Goal: Task Accomplishment & Management: Manage account settings

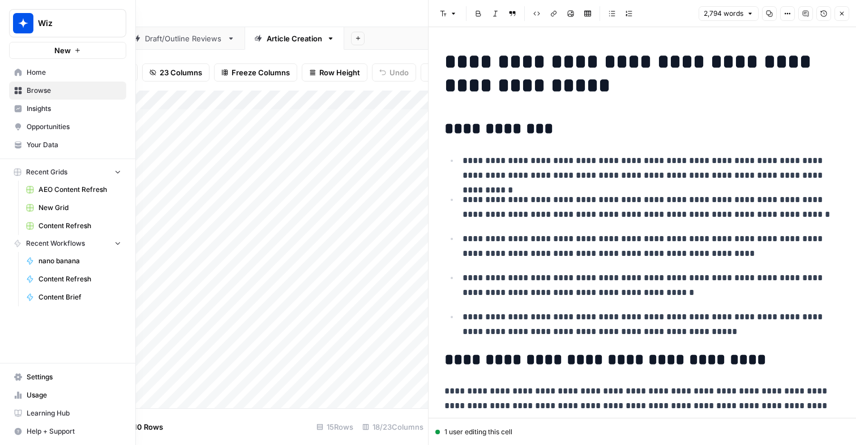
click at [37, 140] on span "Your Data" at bounding box center [74, 145] width 95 height 10
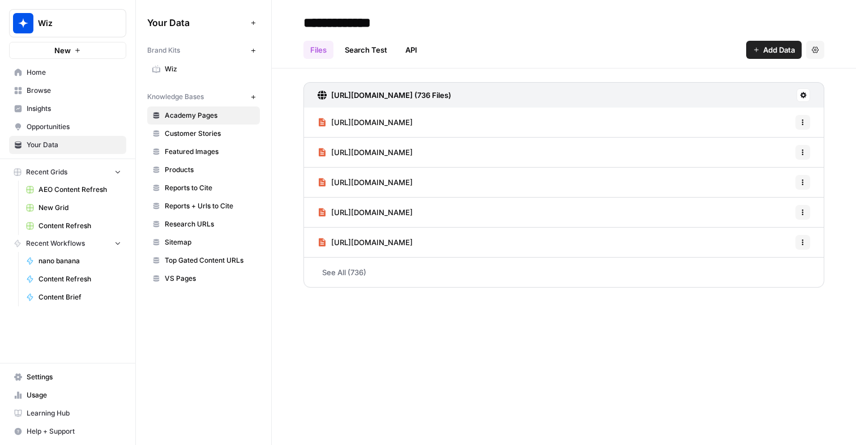
click at [43, 379] on span "Settings" at bounding box center [74, 377] width 95 height 10
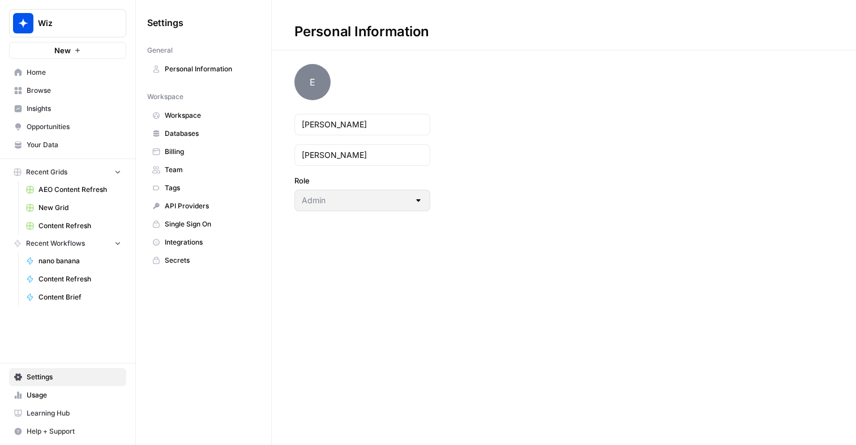
click at [194, 235] on link "Integrations" at bounding box center [203, 242] width 113 height 18
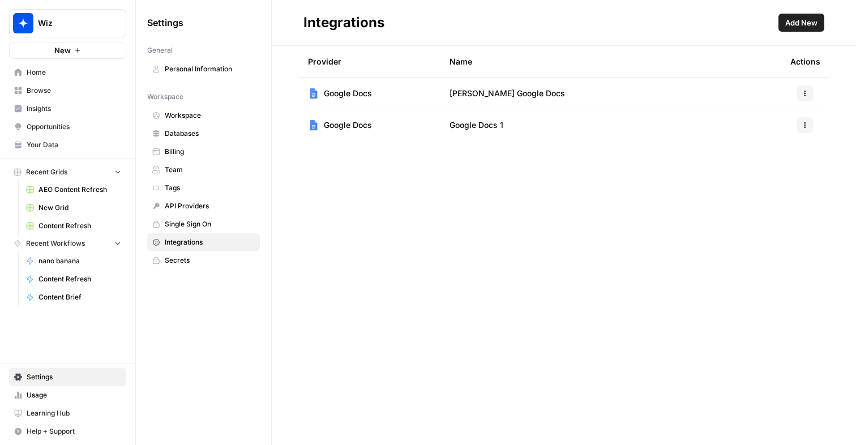
click at [811, 21] on span "Add New" at bounding box center [801, 22] width 32 height 11
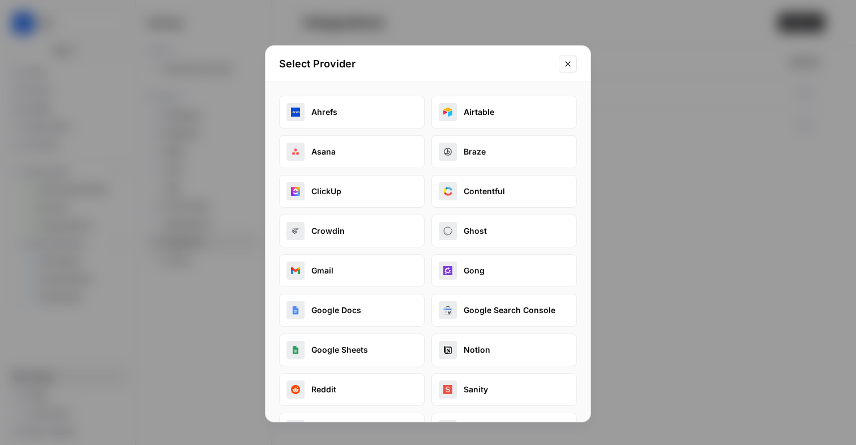
click at [489, 310] on button "Google Search Console" at bounding box center [503, 310] width 145 height 33
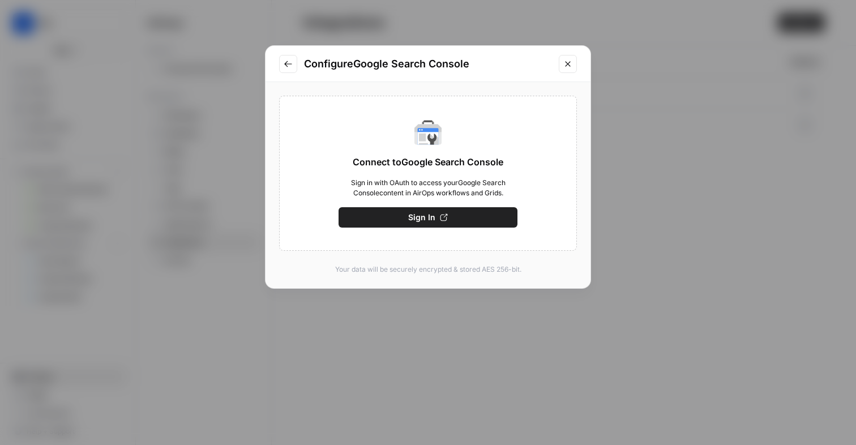
click at [445, 223] on button "Sign In" at bounding box center [427, 217] width 179 height 20
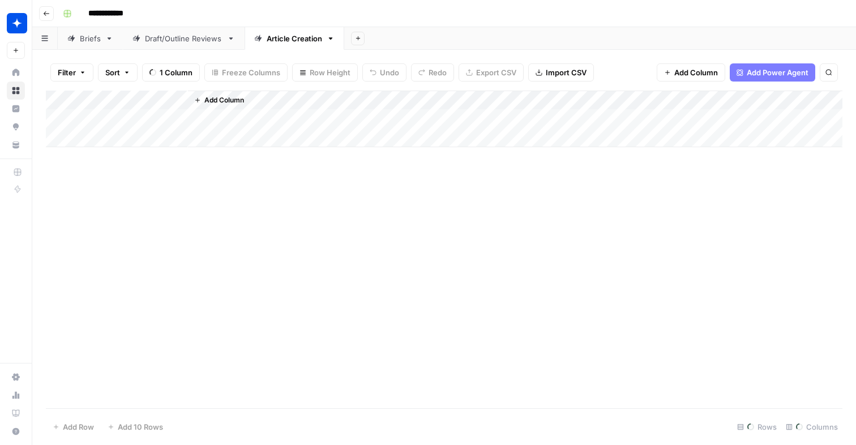
scroll to position [80, 1231]
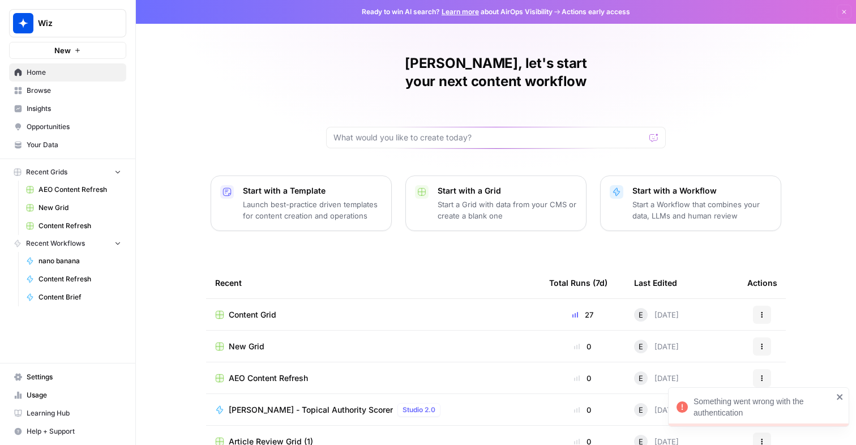
click at [809, 402] on div "Something went wrong with the authentication" at bounding box center [762, 407] width 139 height 23
click at [844, 16] on button "Dismiss" at bounding box center [843, 12] width 15 height 15
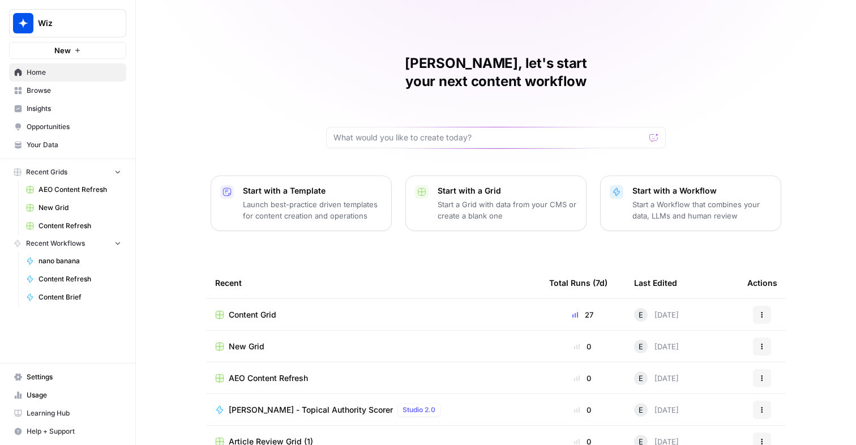
click at [48, 379] on span "Settings" at bounding box center [74, 377] width 95 height 10
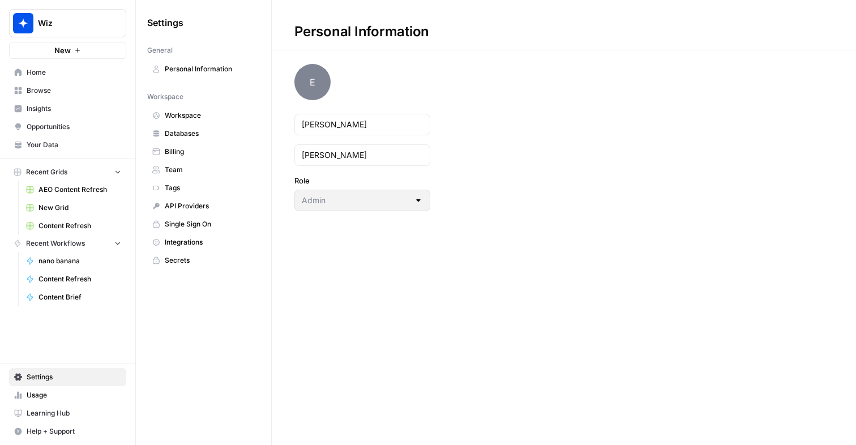
click at [183, 245] on span "Integrations" at bounding box center [210, 242] width 90 height 10
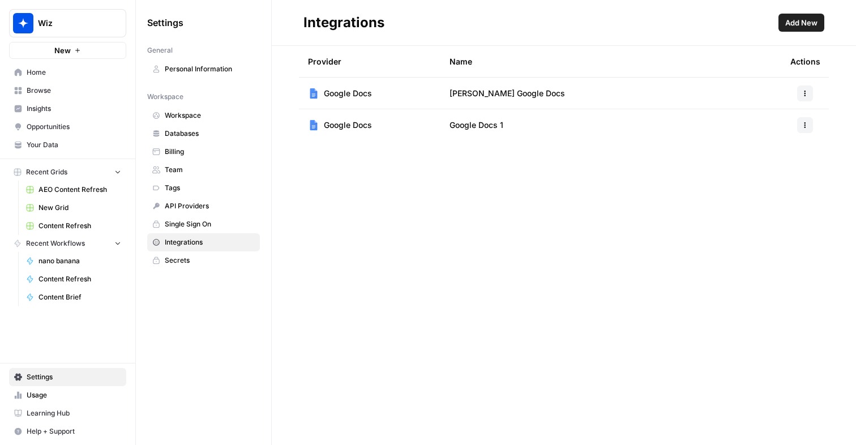
click at [818, 22] on button "Add New" at bounding box center [801, 23] width 46 height 18
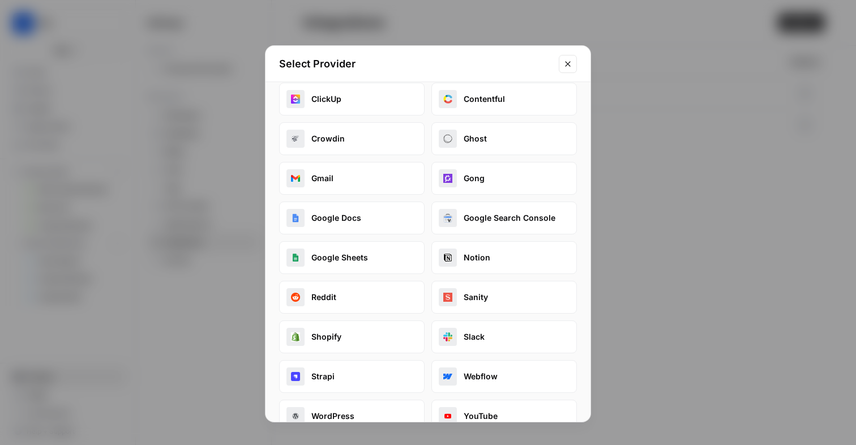
scroll to position [95, 0]
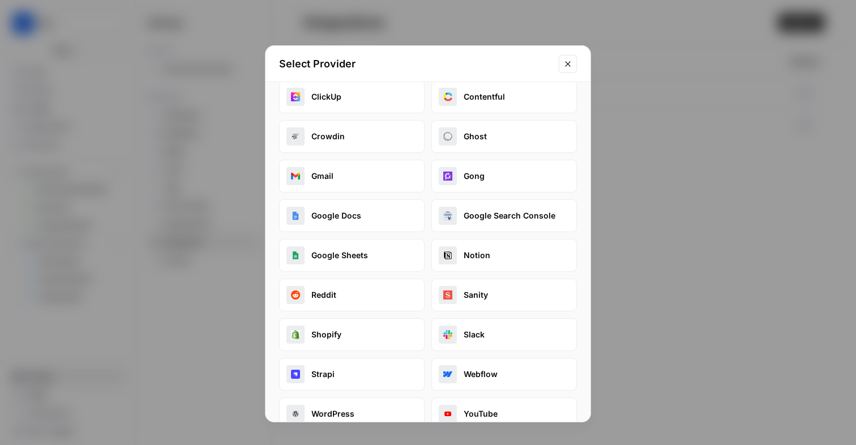
click at [492, 222] on button "Google Search Console" at bounding box center [503, 215] width 145 height 33
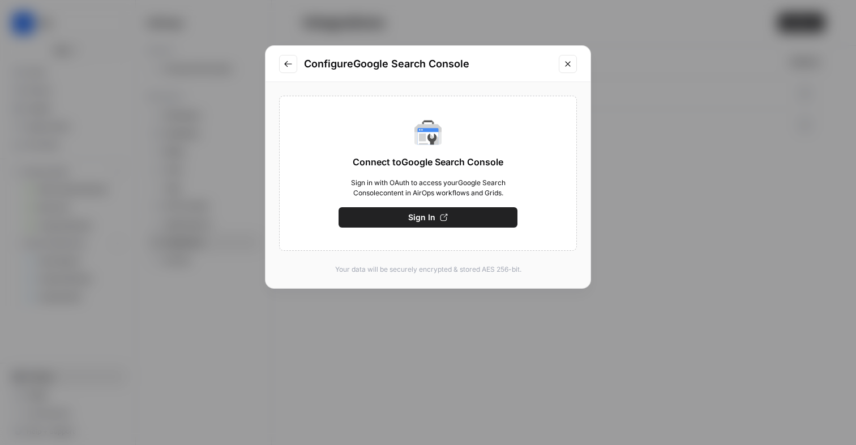
click at [473, 219] on button "Sign In" at bounding box center [427, 217] width 179 height 20
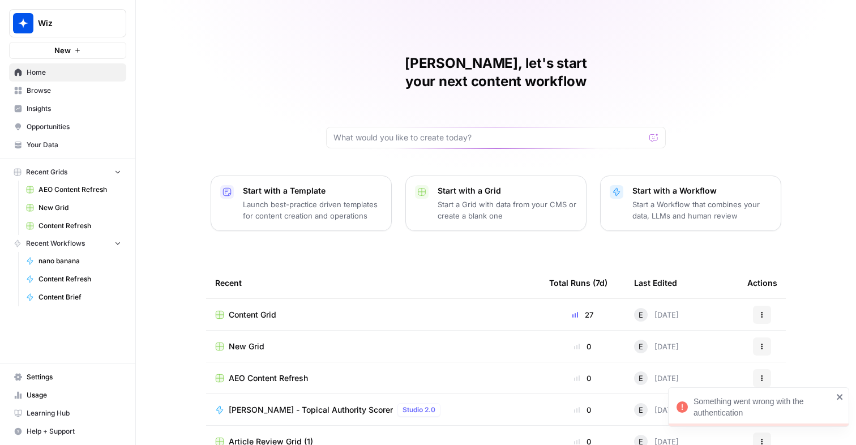
click at [733, 398] on div "Something went wrong with the authentication" at bounding box center [762, 407] width 139 height 23
click at [42, 373] on span "Settings" at bounding box center [74, 377] width 95 height 10
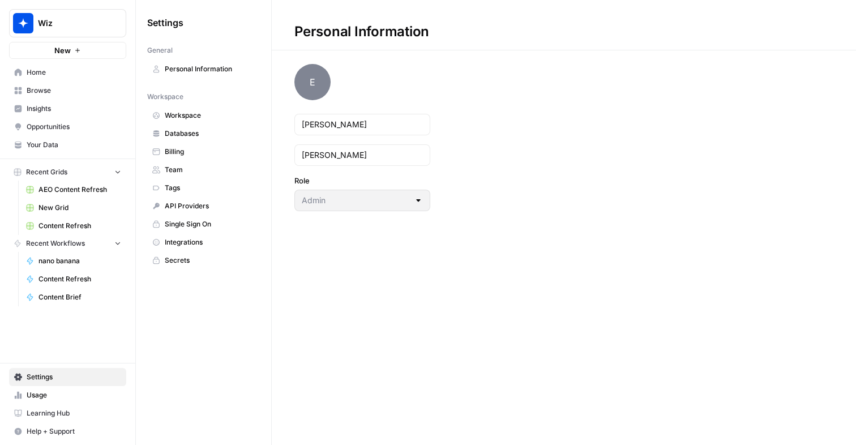
click at [70, 33] on button "Wiz" at bounding box center [67, 23] width 117 height 28
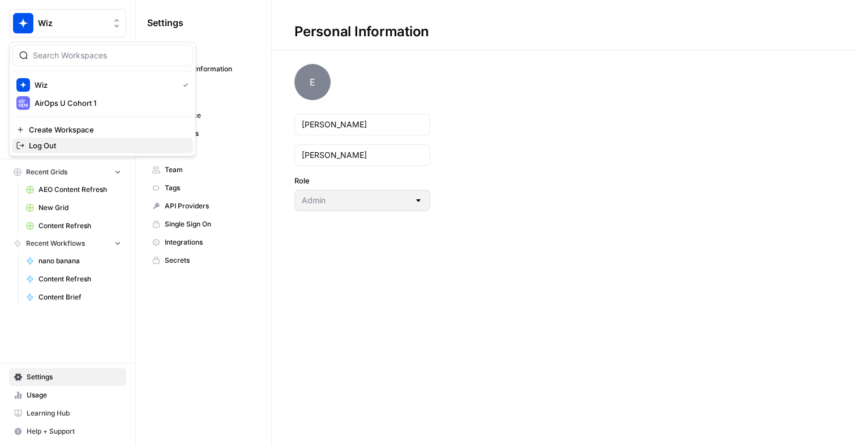
click at [37, 145] on span "Log Out" at bounding box center [106, 145] width 155 height 11
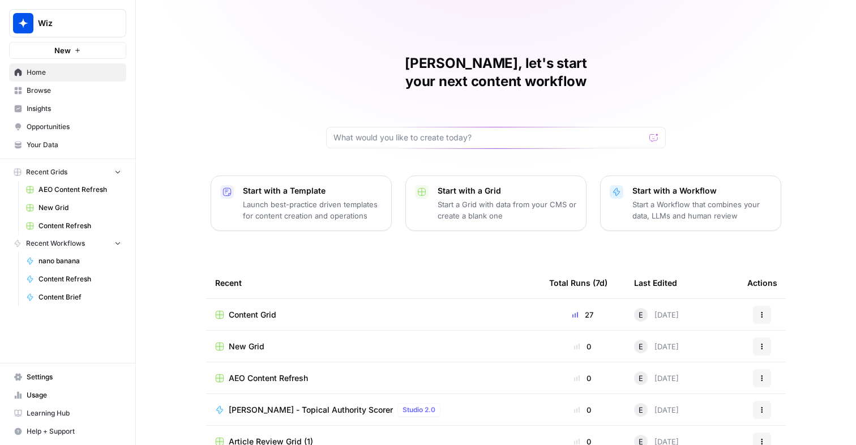
click at [71, 376] on span "Settings" at bounding box center [74, 377] width 95 height 10
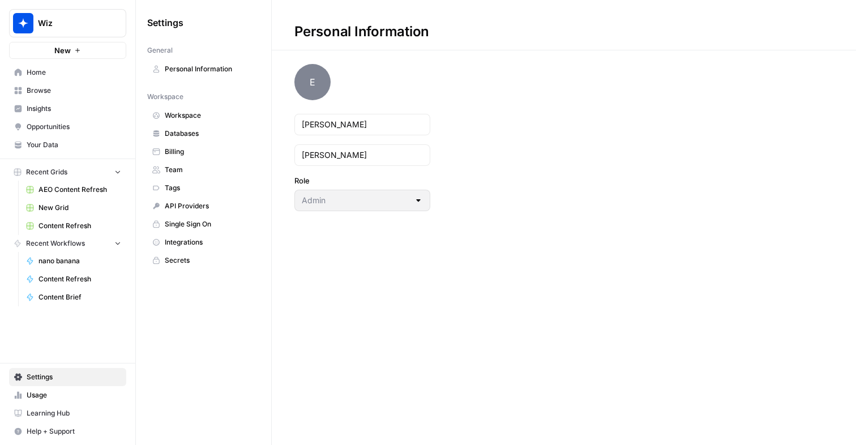
click at [203, 244] on span "Integrations" at bounding box center [210, 242] width 90 height 10
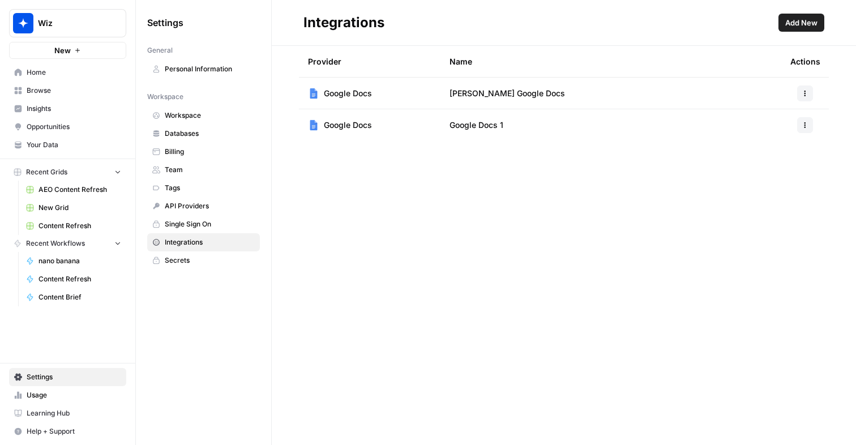
click at [804, 12] on header "Integrations Add New" at bounding box center [564, 23] width 584 height 46
click at [797, 33] on header "Integrations Add New" at bounding box center [564, 23] width 584 height 46
click at [789, 28] on span "Add New" at bounding box center [801, 22] width 32 height 11
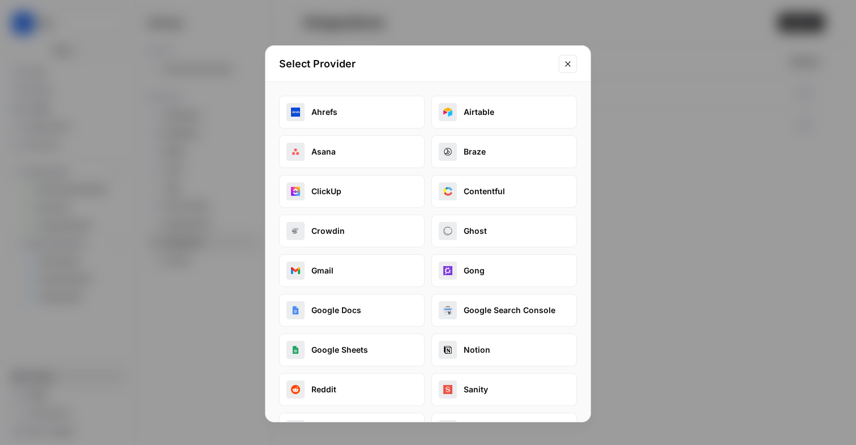
click at [518, 297] on button "Google Search Console" at bounding box center [503, 310] width 145 height 33
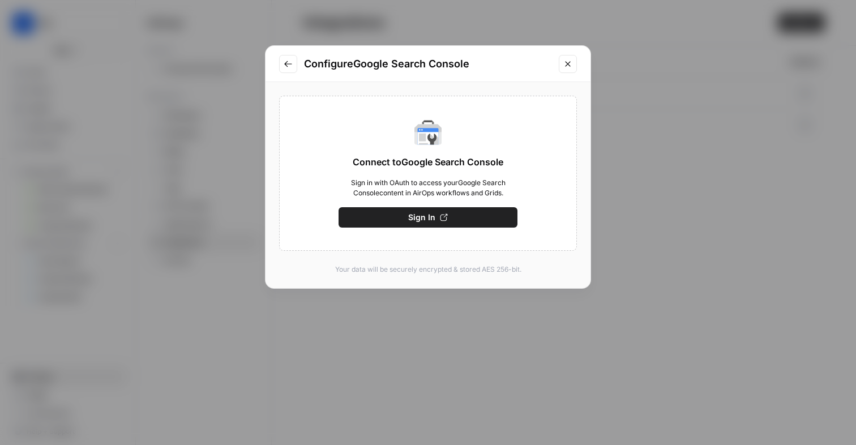
click at [458, 226] on button "Sign In" at bounding box center [427, 217] width 179 height 20
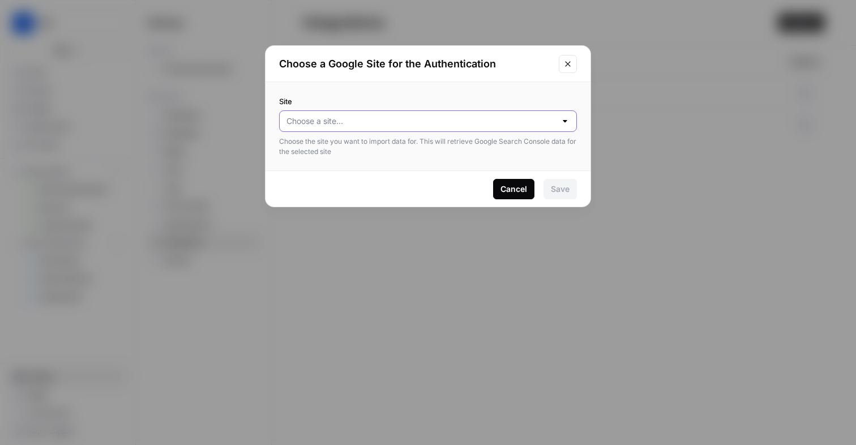
click at [492, 122] on input "Site" at bounding box center [420, 120] width 269 height 11
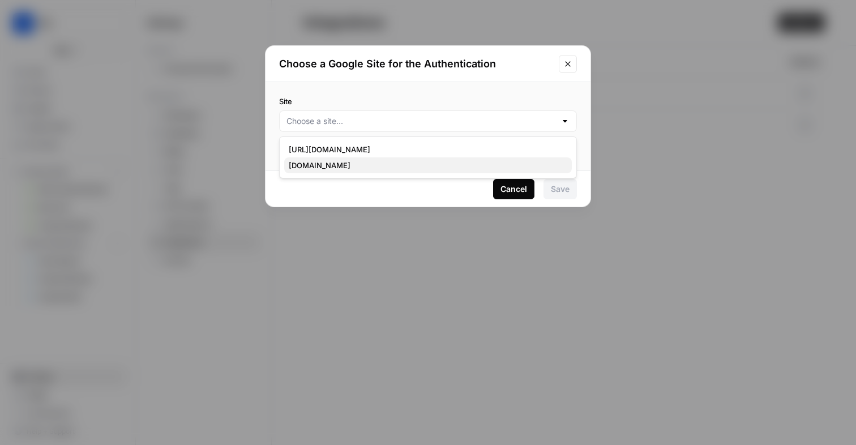
click at [445, 171] on button "[DOMAIN_NAME]" at bounding box center [427, 165] width 287 height 16
type input "[DOMAIN_NAME]"
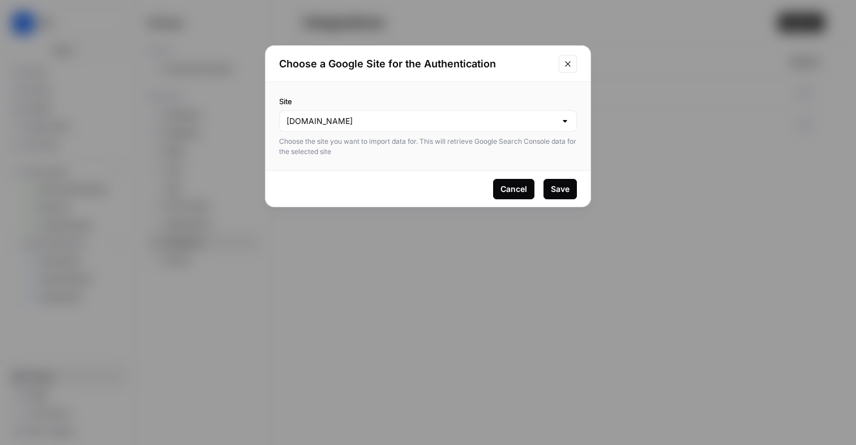
click at [555, 186] on div "Save" at bounding box center [560, 188] width 19 height 11
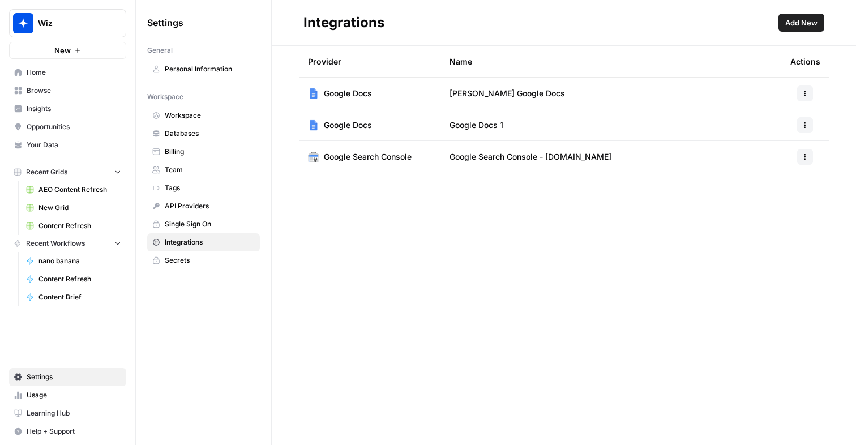
click at [802, 160] on button "button" at bounding box center [805, 157] width 16 height 16
click at [626, 251] on div "Integrations Add New Provider Name Actions Google Docs [PERSON_NAME] Google Doc…" at bounding box center [564, 222] width 584 height 445
